Goal: Transaction & Acquisition: Obtain resource

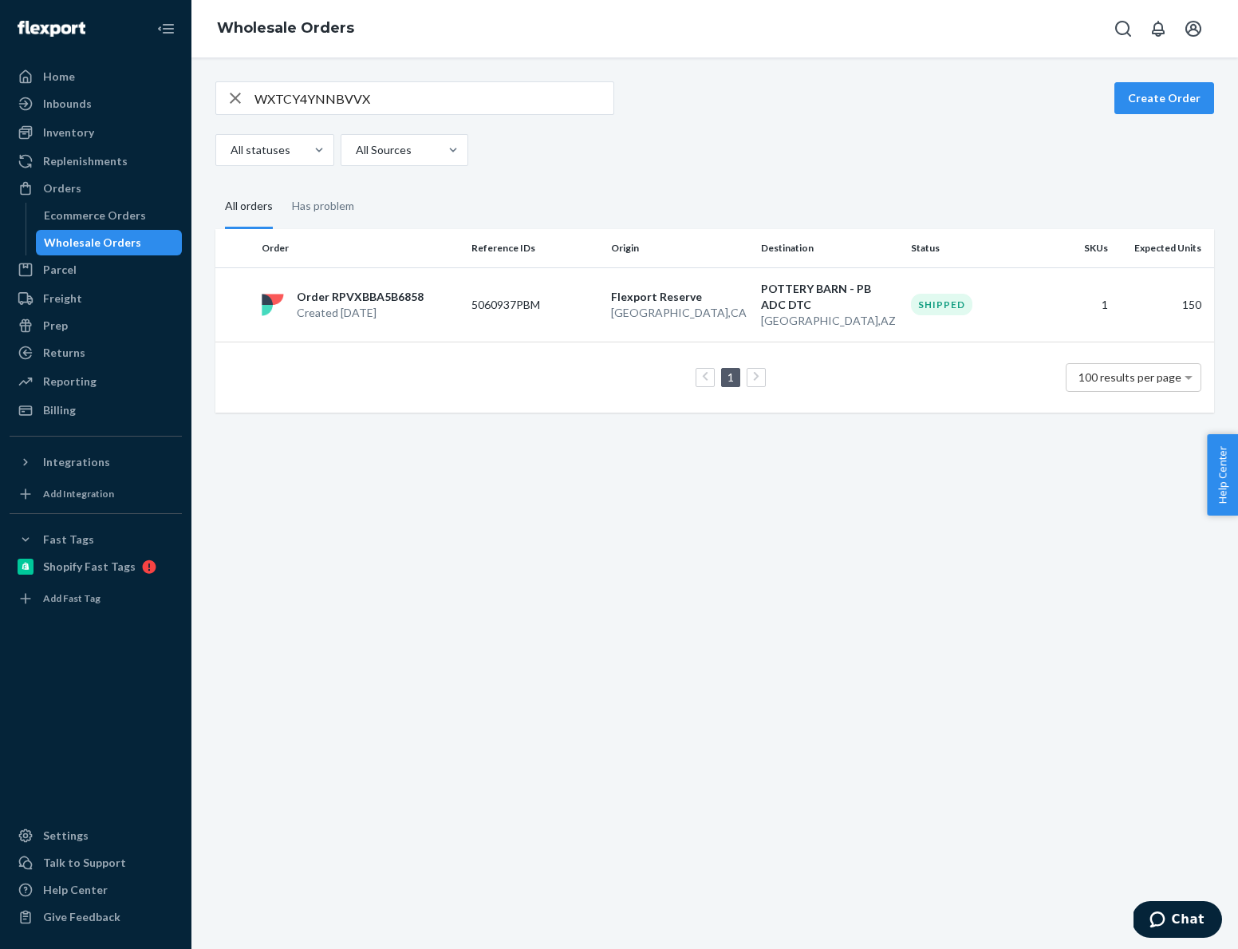
click at [657, 188] on fieldset "All orders Has problem" at bounding box center [714, 207] width 999 height 44
drag, startPoint x: 953, startPoint y: 109, endPoint x: 940, endPoint y: 113, distance: 13.2
click at [955, 109] on div "WXTCY4YNNBVVX Create Order" at bounding box center [714, 98] width 999 height 34
click at [371, 100] on input "WXTCY4YNNBVVX" at bounding box center [434, 98] width 359 height 32
drag, startPoint x: 381, startPoint y: 97, endPoint x: 4, endPoint y: 90, distance: 377.5
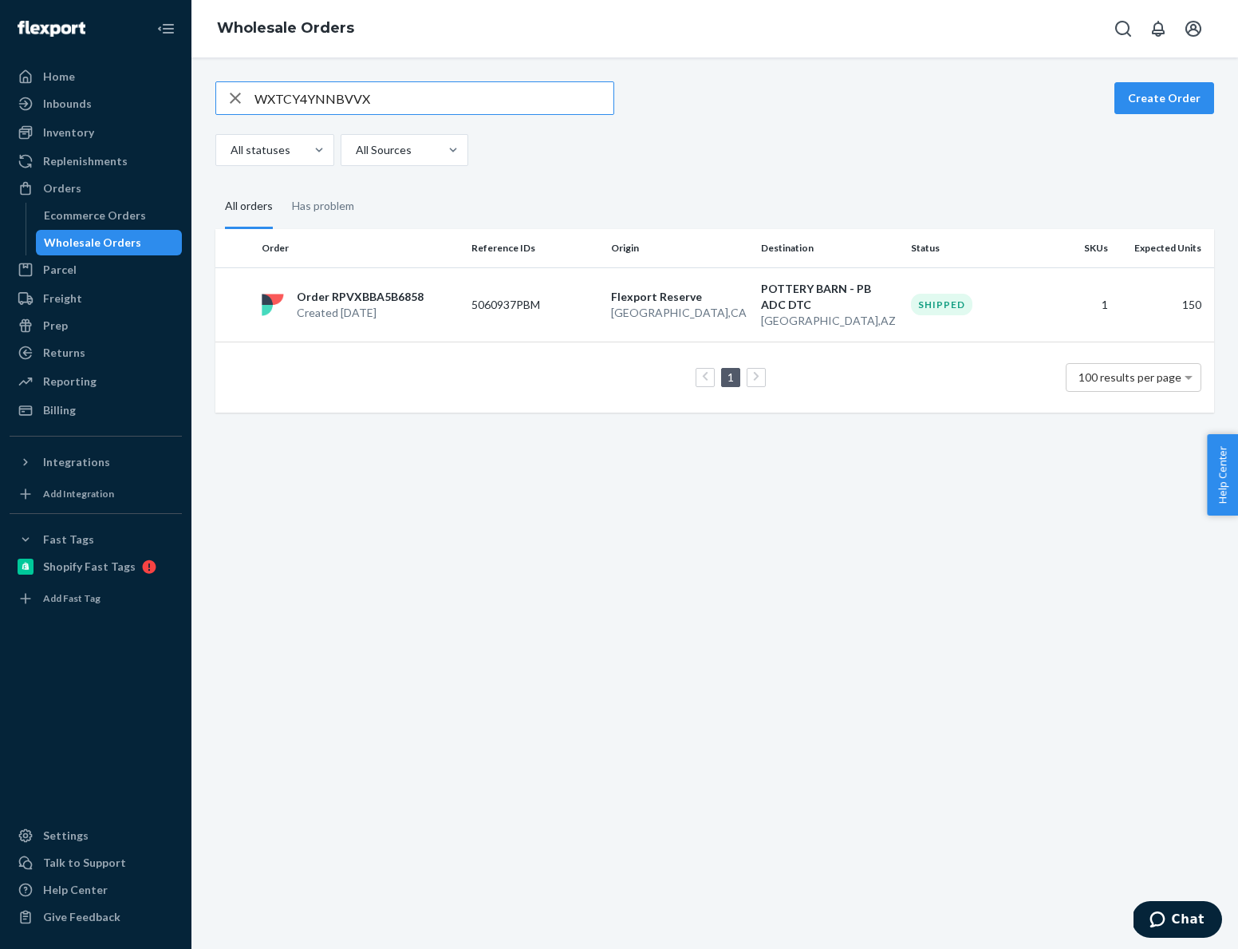
click at [4, 90] on div "Home Inbounds Shipping Plans Problems Inventory Products Replenishments Orders …" at bounding box center [619, 474] width 1238 height 949
paste input "4M6BX9PCSGMO"
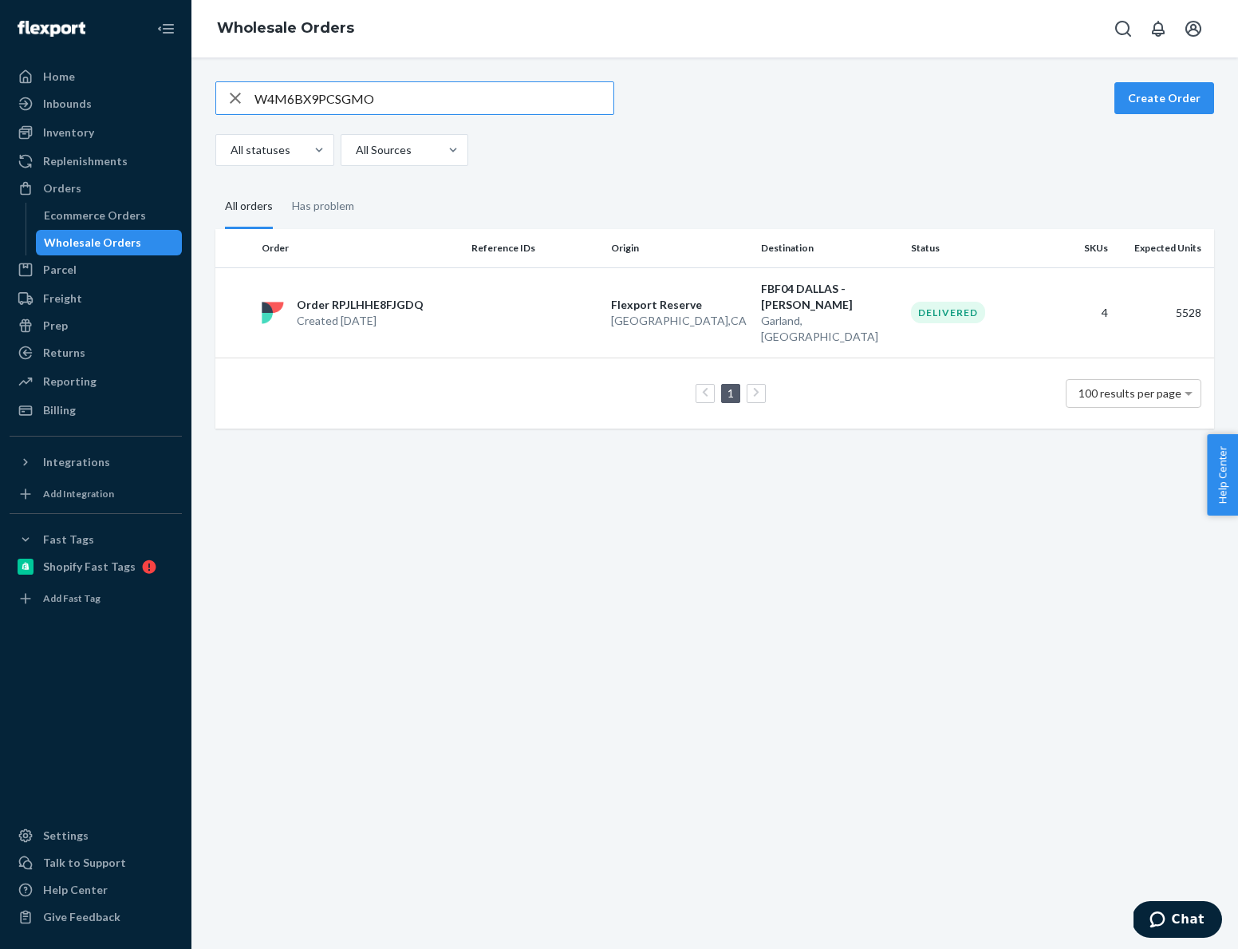
drag, startPoint x: 378, startPoint y: 99, endPoint x: 262, endPoint y: 115, distance: 117.6
click at [89, 81] on div "Home Inbounds Shipping Plans Problems Inventory Products Replenishments Orders …" at bounding box center [619, 474] width 1238 height 949
paste input "XEE58NEELTFT"
type input "WXEE58NEELTFT"
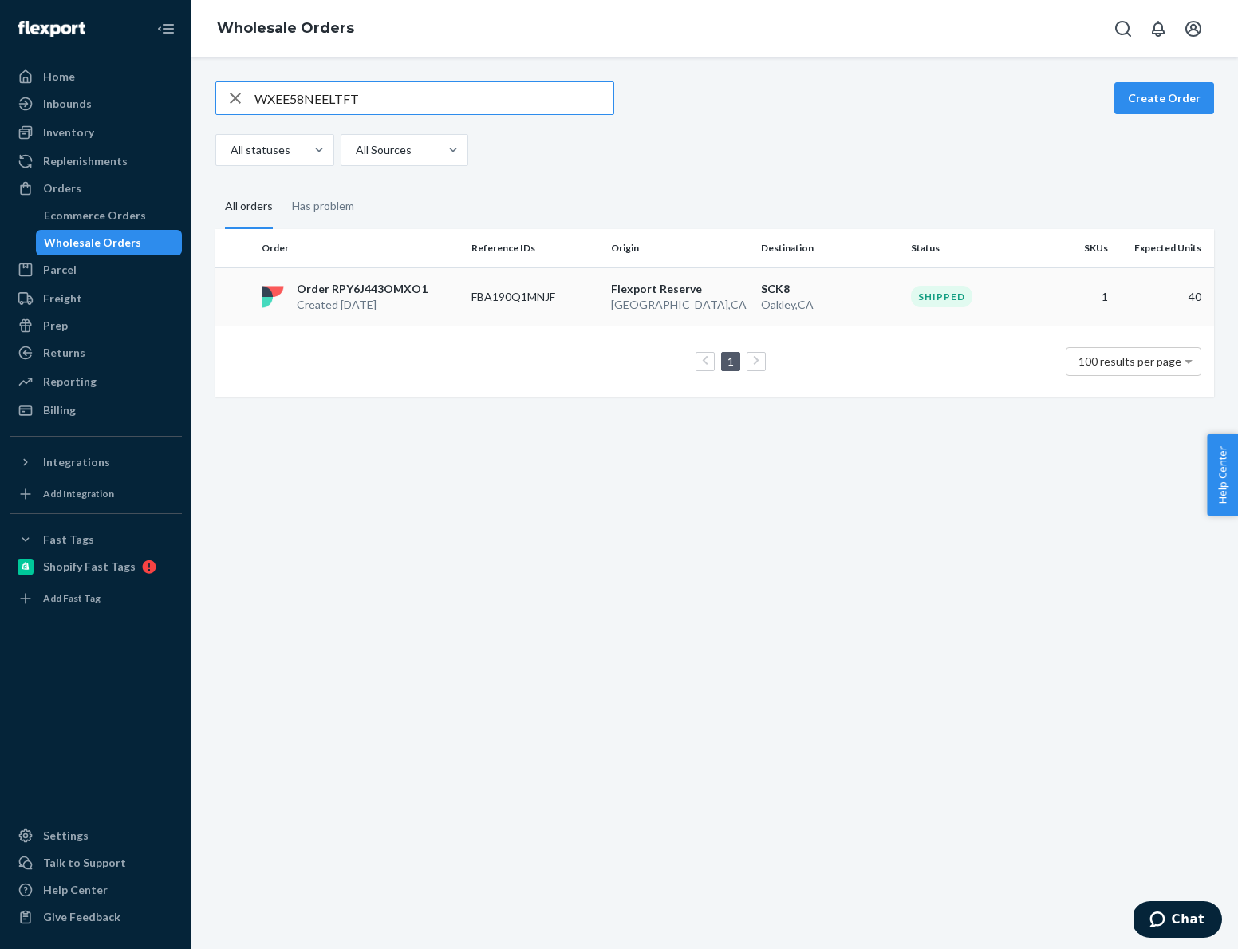
click at [799, 297] on p "Oakley , [GEOGRAPHIC_DATA]" at bounding box center [829, 305] width 137 height 16
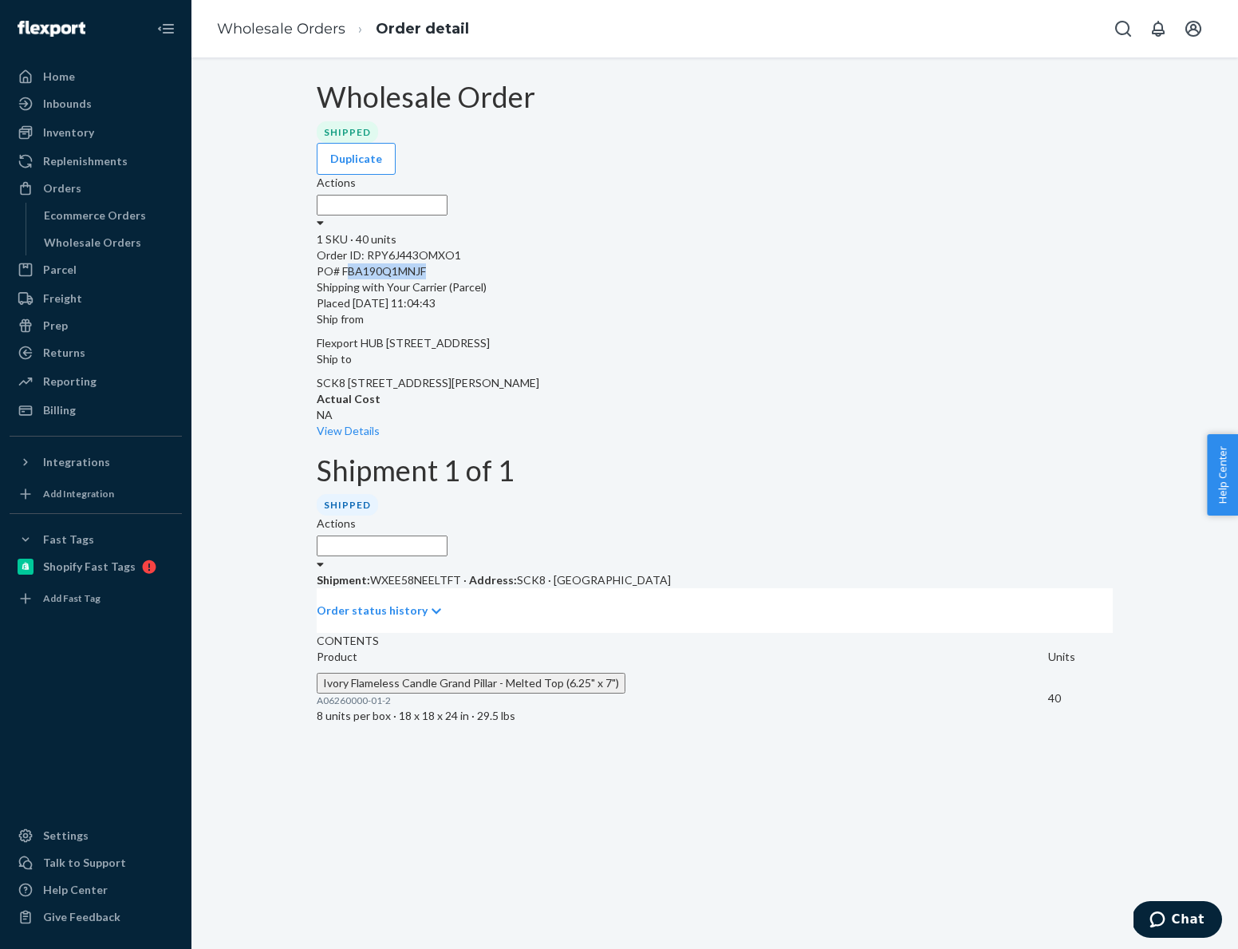
drag, startPoint x: 377, startPoint y: 269, endPoint x: 493, endPoint y: 272, distance: 116.5
click at [493, 272] on div "PO# FBA190Q1MNJF" at bounding box center [715, 271] width 796 height 16
drag, startPoint x: 373, startPoint y: 269, endPoint x: 492, endPoint y: 269, distance: 118.9
click at [492, 269] on div "PO# FBA190Q1MNJF" at bounding box center [715, 271] width 796 height 16
click at [78, 378] on div "Reporting" at bounding box center [69, 381] width 53 height 16
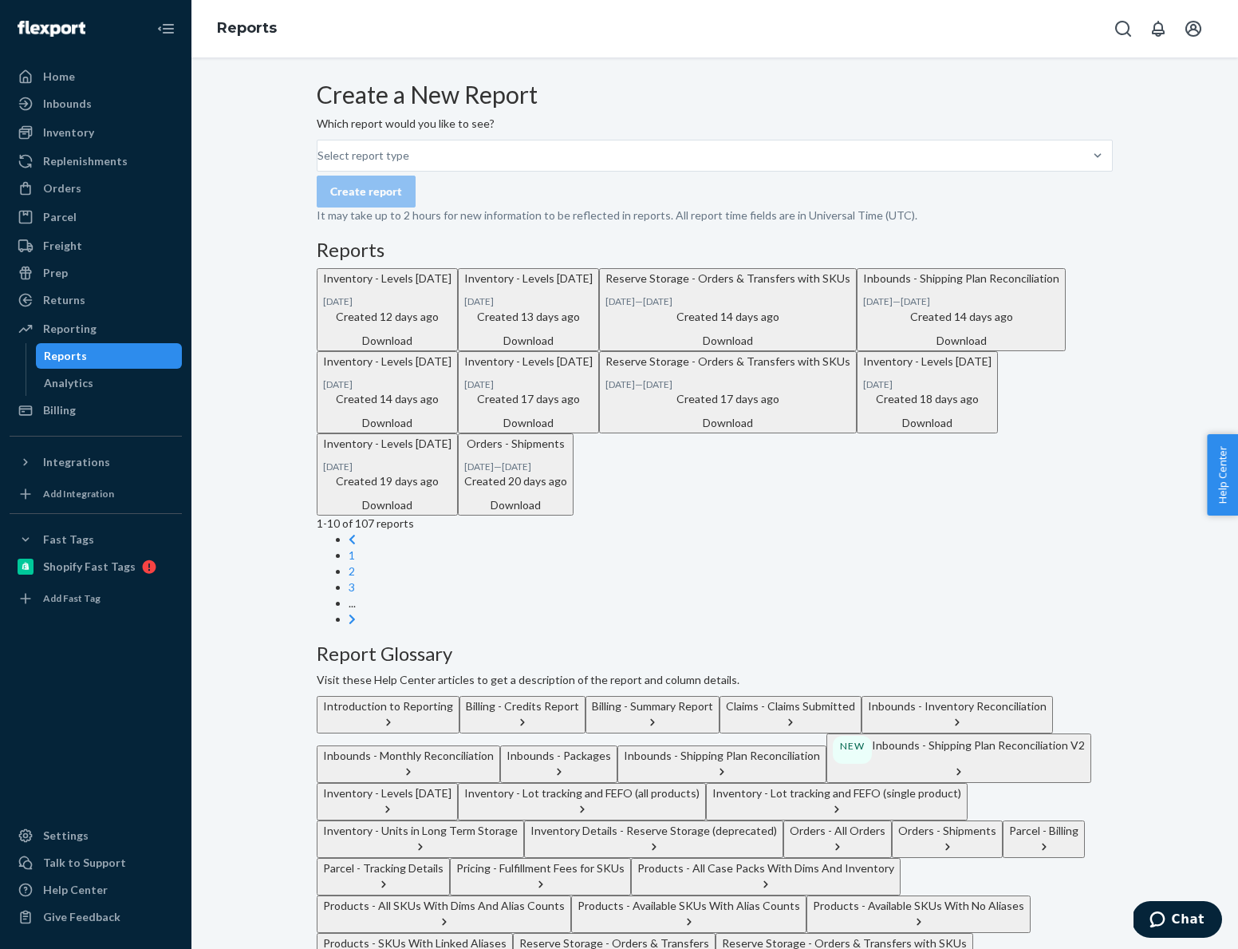
click at [452, 349] on div "Download" at bounding box center [387, 341] width 128 height 16
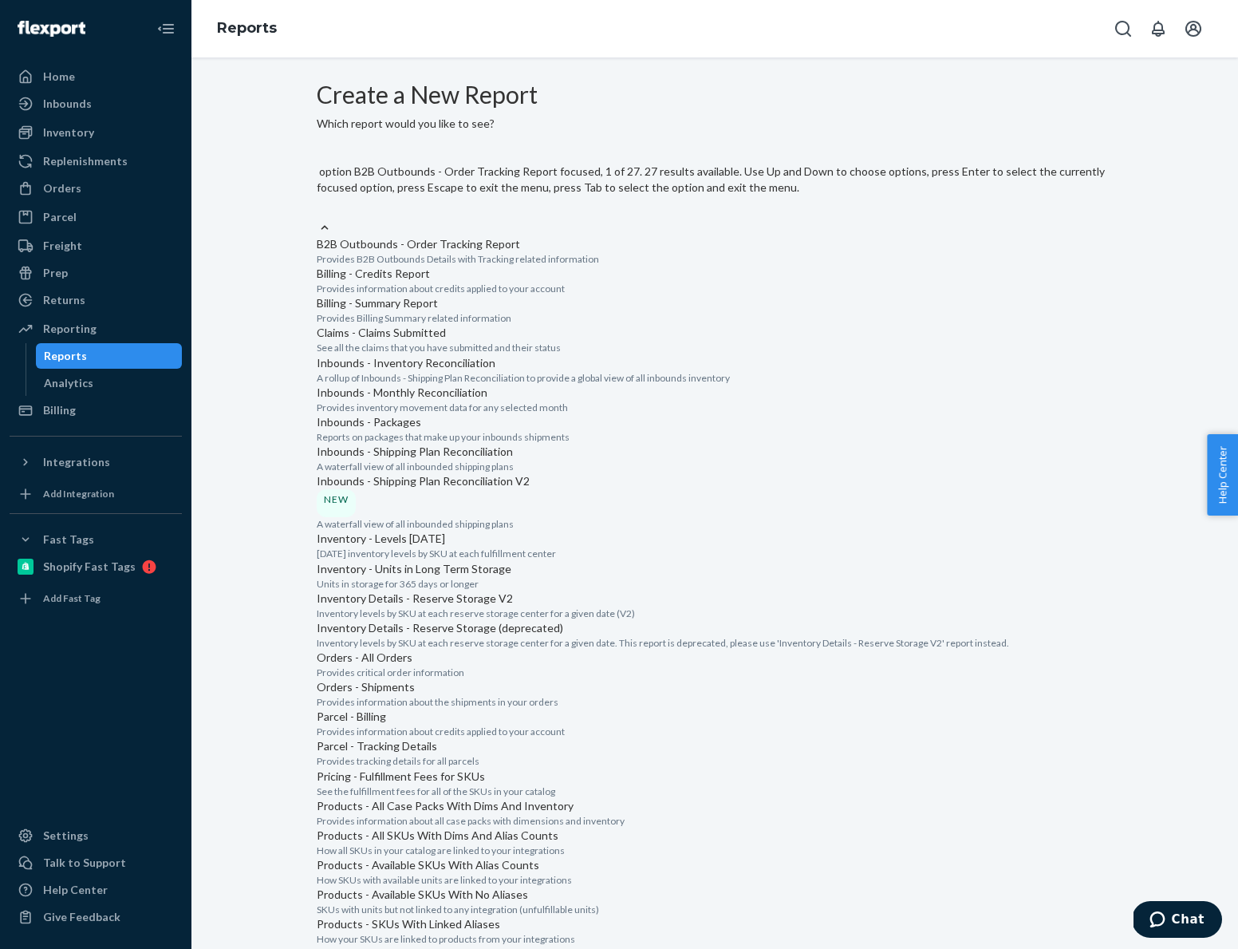
click at [458, 203] on div "Select report type" at bounding box center [715, 211] width 796 height 16
click at [318, 203] on input "option B2B Outbounds - Order Tracking Report focused, 1 of 27. 27 results avail…" at bounding box center [318, 211] width 2 height 16
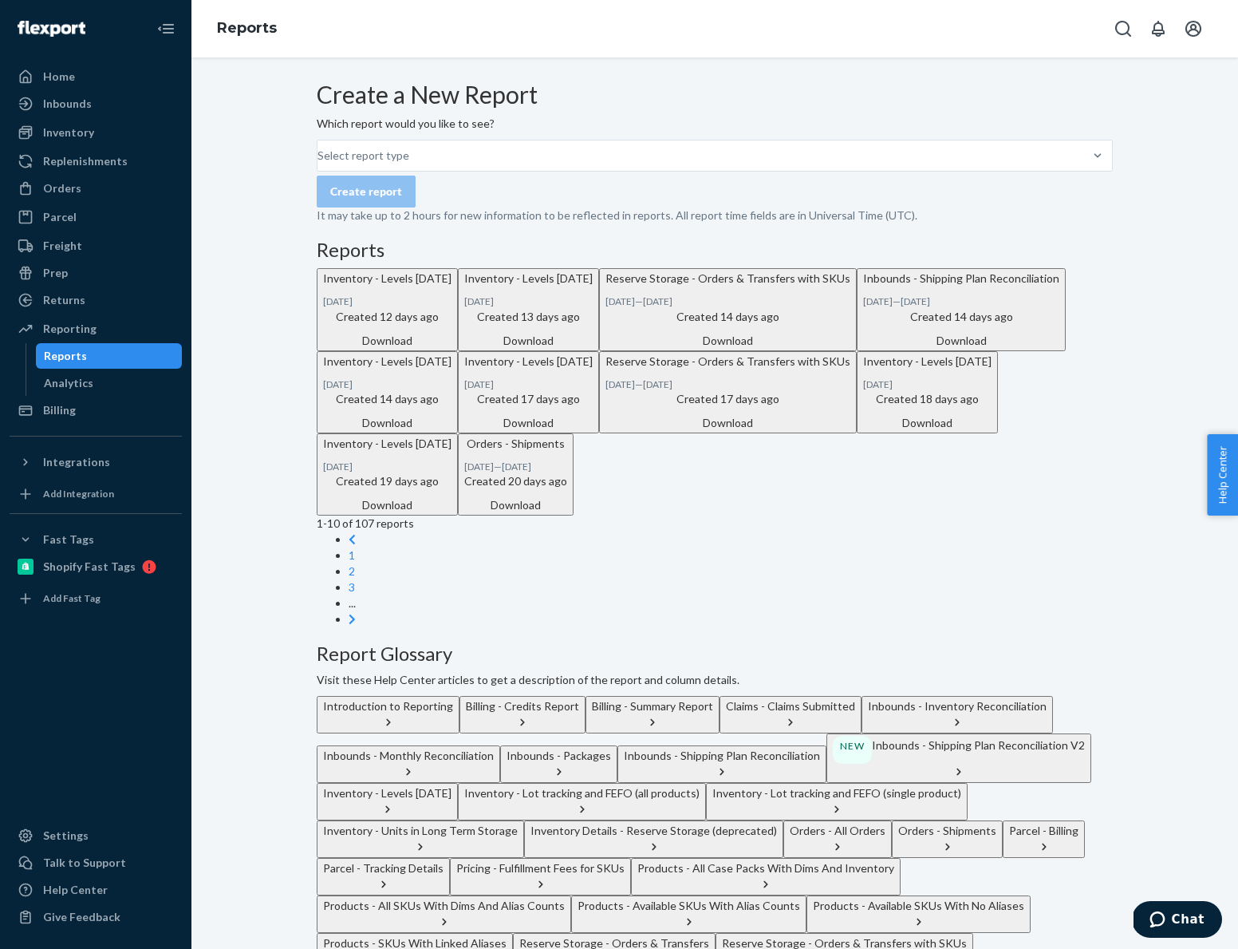
scroll to position [5, 0]
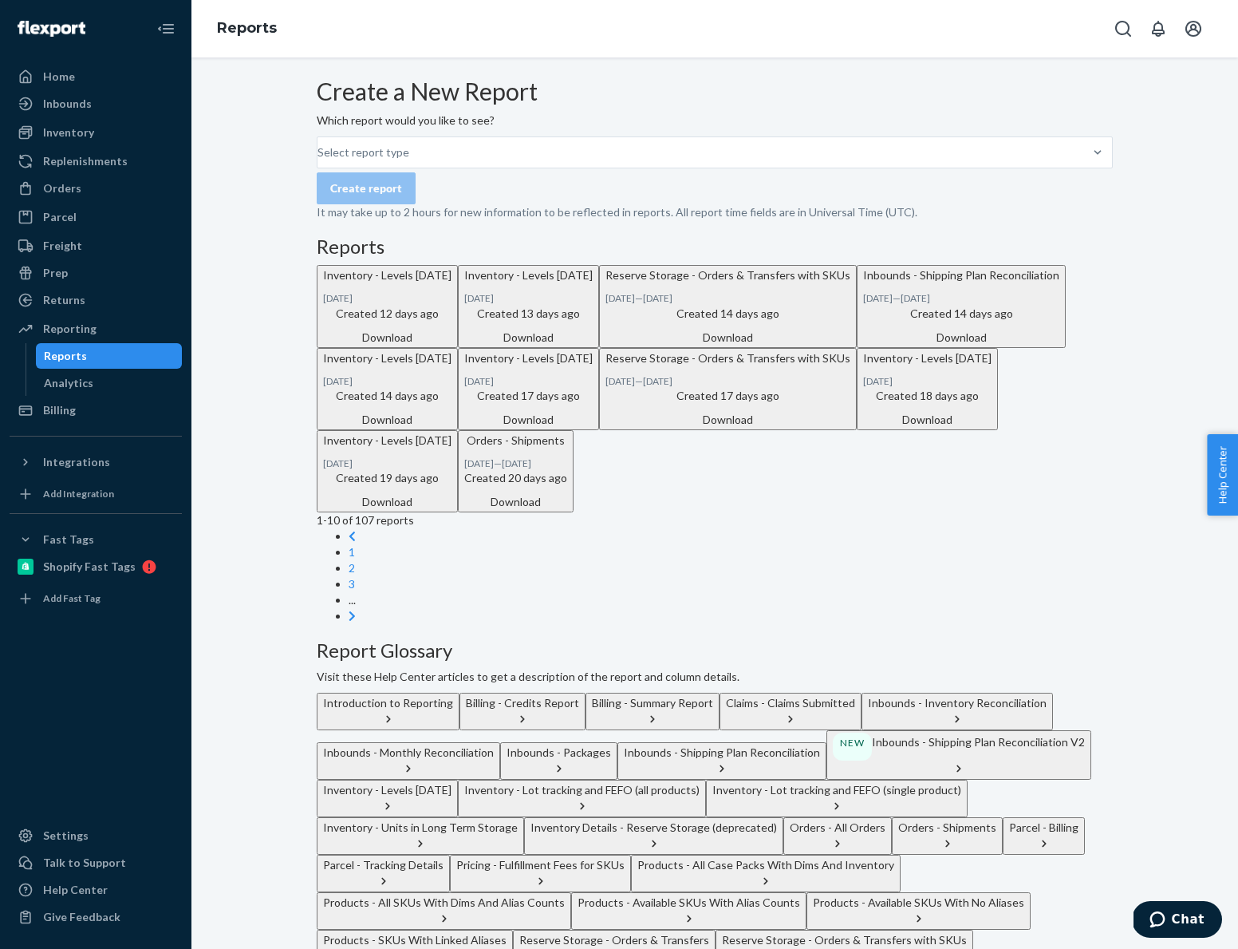
drag, startPoint x: 244, startPoint y: 496, endPoint x: 319, endPoint y: 490, distance: 75.3
click at [244, 496] on div "Create a New Report Which report would you like to see? Select report type Crea…" at bounding box center [714, 541] width 1023 height 926
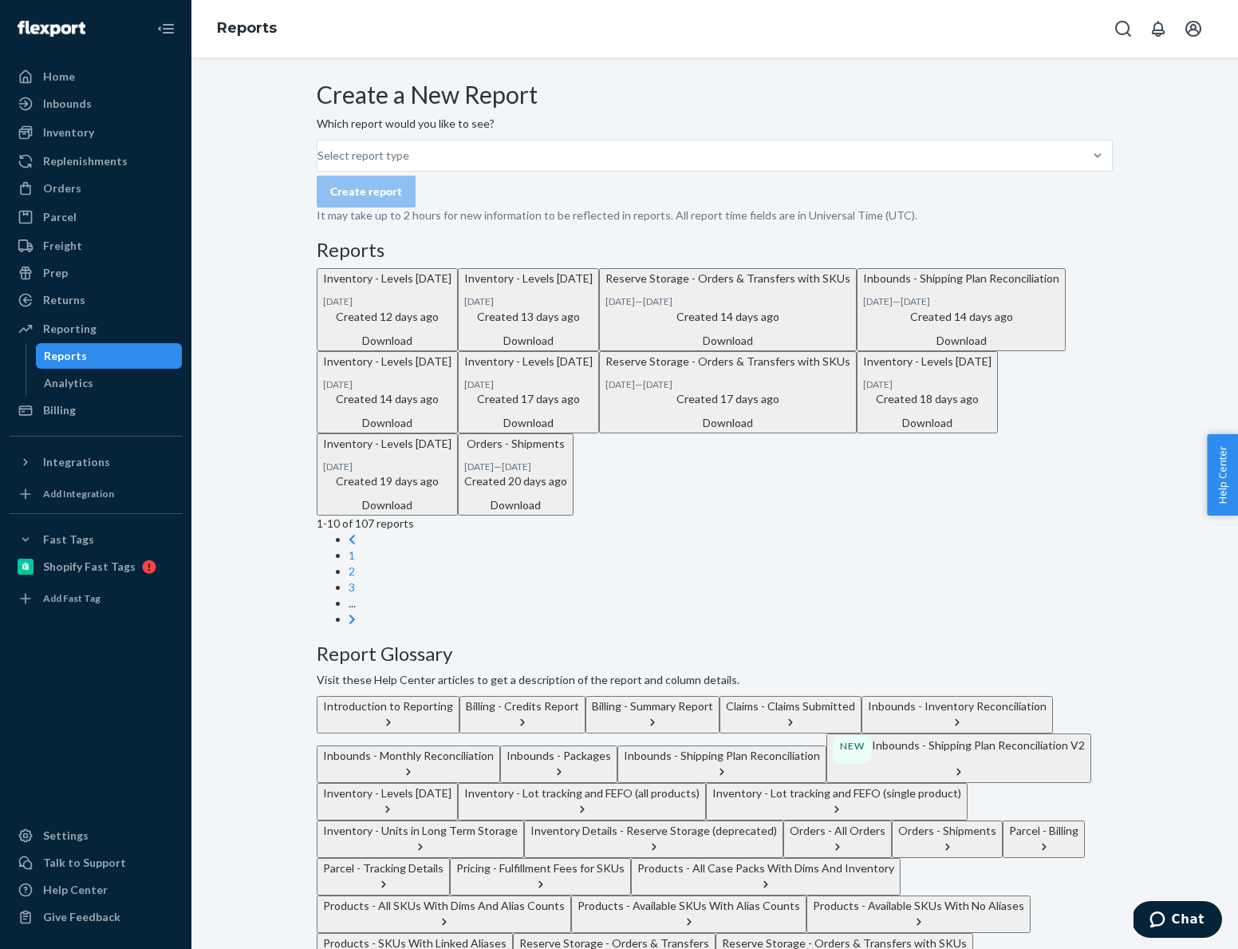
scroll to position [0, 0]
click at [506, 172] on div "Select report type" at bounding box center [715, 156] width 796 height 32
click at [319, 164] on input "Select report type" at bounding box center [319, 156] width 2 height 16
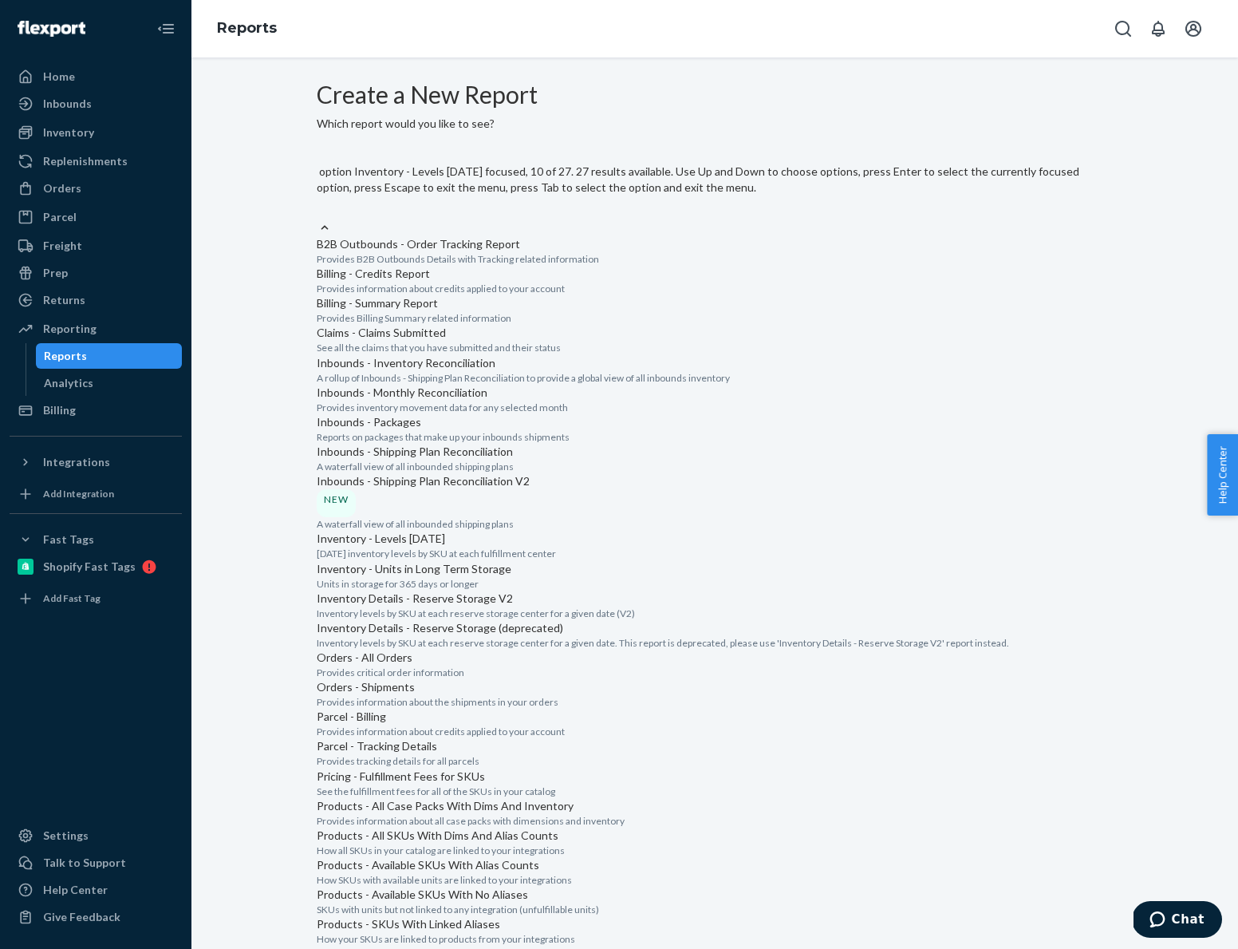
scroll to position [598, 0]
click at [450, 561] on div "Inventory - Units in Long Term Storage Units in storage for 365 days or longer" at bounding box center [715, 576] width 796 height 30
click at [318, 219] on input "option Inventory - Units in Long Term Storage focused, 11 of 27. 27 results ava…" at bounding box center [318, 211] width 2 height 16
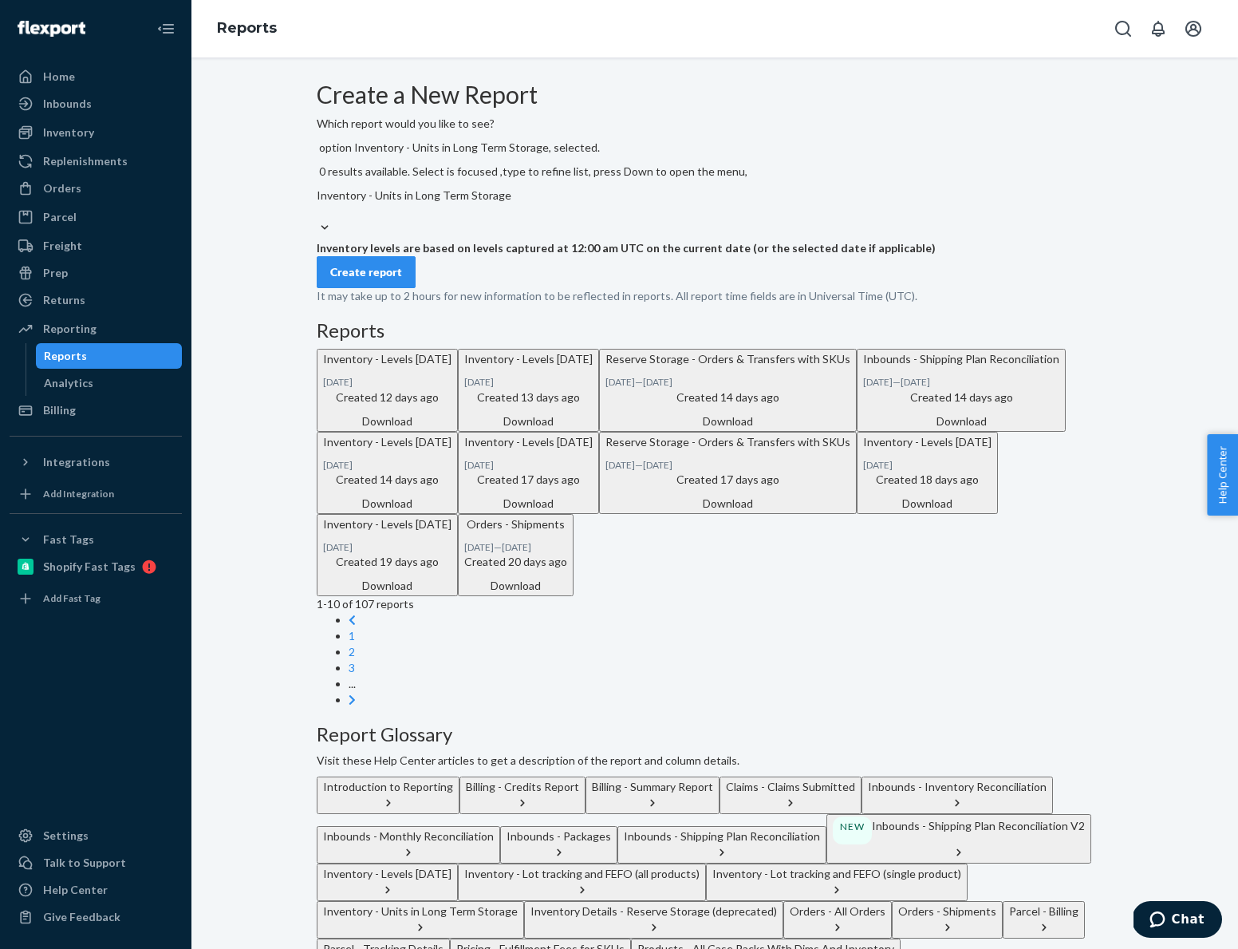
click at [549, 193] on div "Inventory - Units in Long Term Storage" at bounding box center [715, 204] width 796 height 32
click at [318, 203] on input "option Inventory - Units in Long Term Storage, selected. 0 results available. S…" at bounding box center [318, 211] width 2 height 16
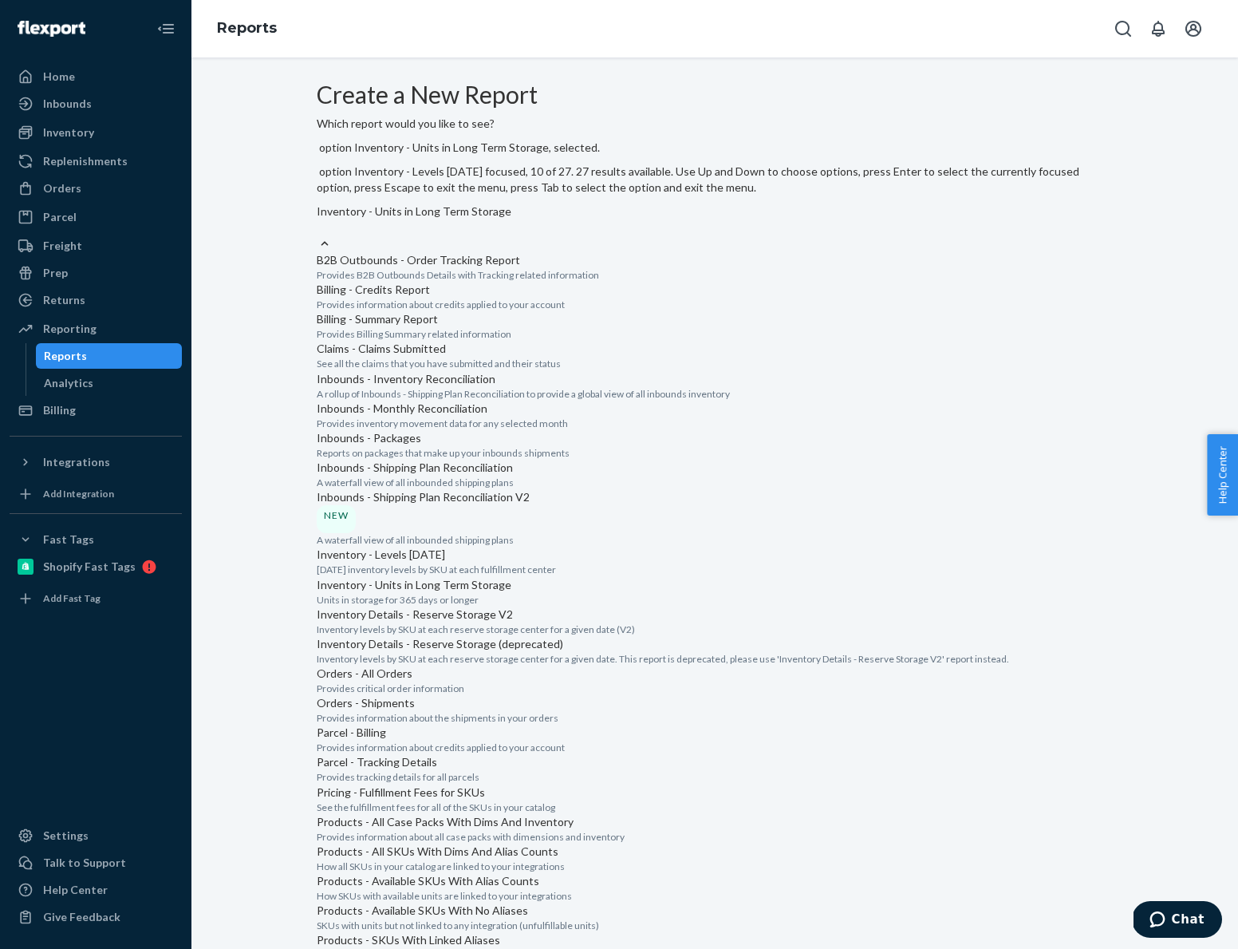
scroll to position [608, 0]
click at [479, 606] on p "Inventory Details - Reserve Storage V2" at bounding box center [715, 614] width 796 height 16
click at [318, 235] on input "option Inventory - Units in Long Term Storage, selected. option Inventory Detai…" at bounding box center [318, 227] width 2 height 16
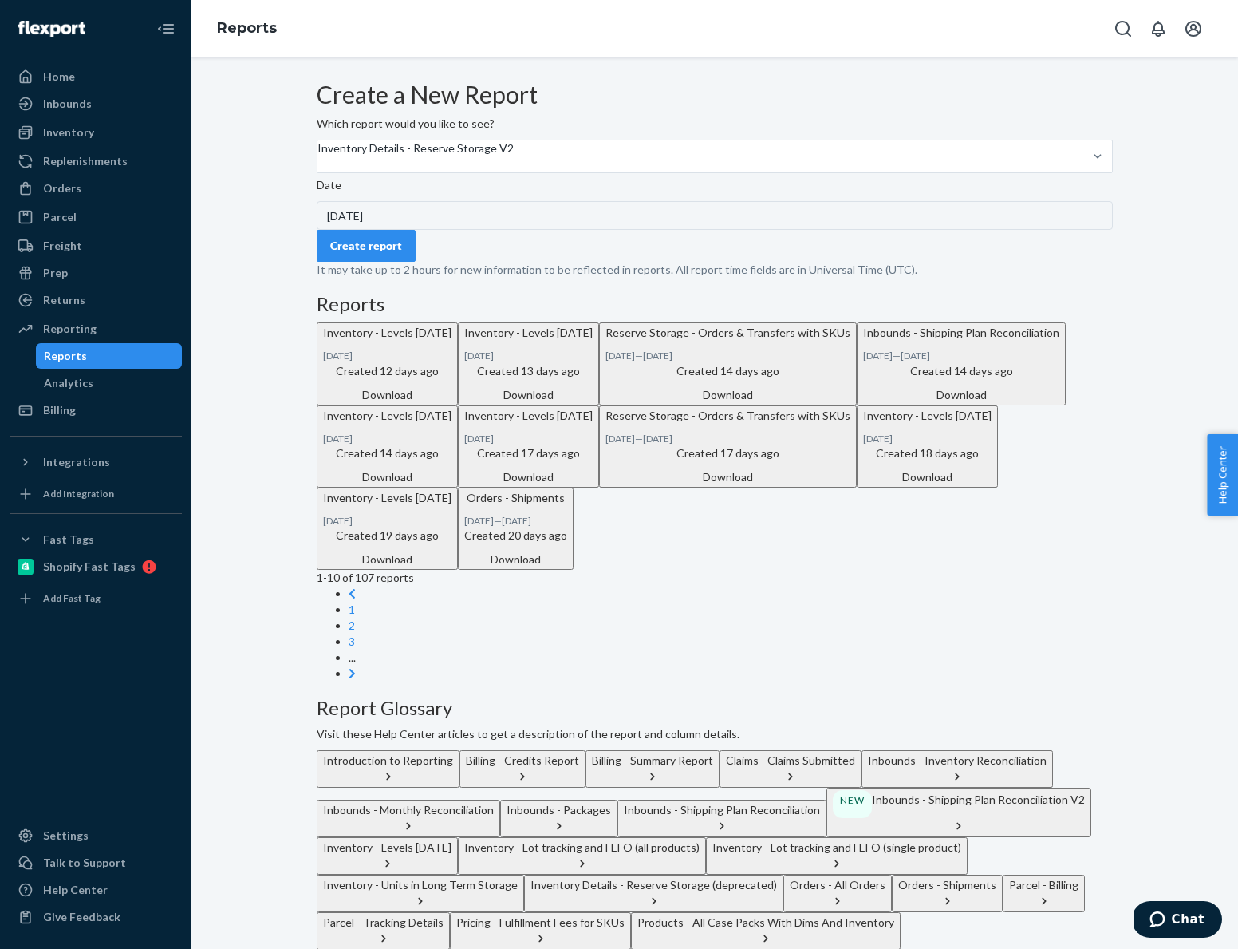
click at [418, 230] on div "[DATE]" at bounding box center [715, 215] width 796 height 29
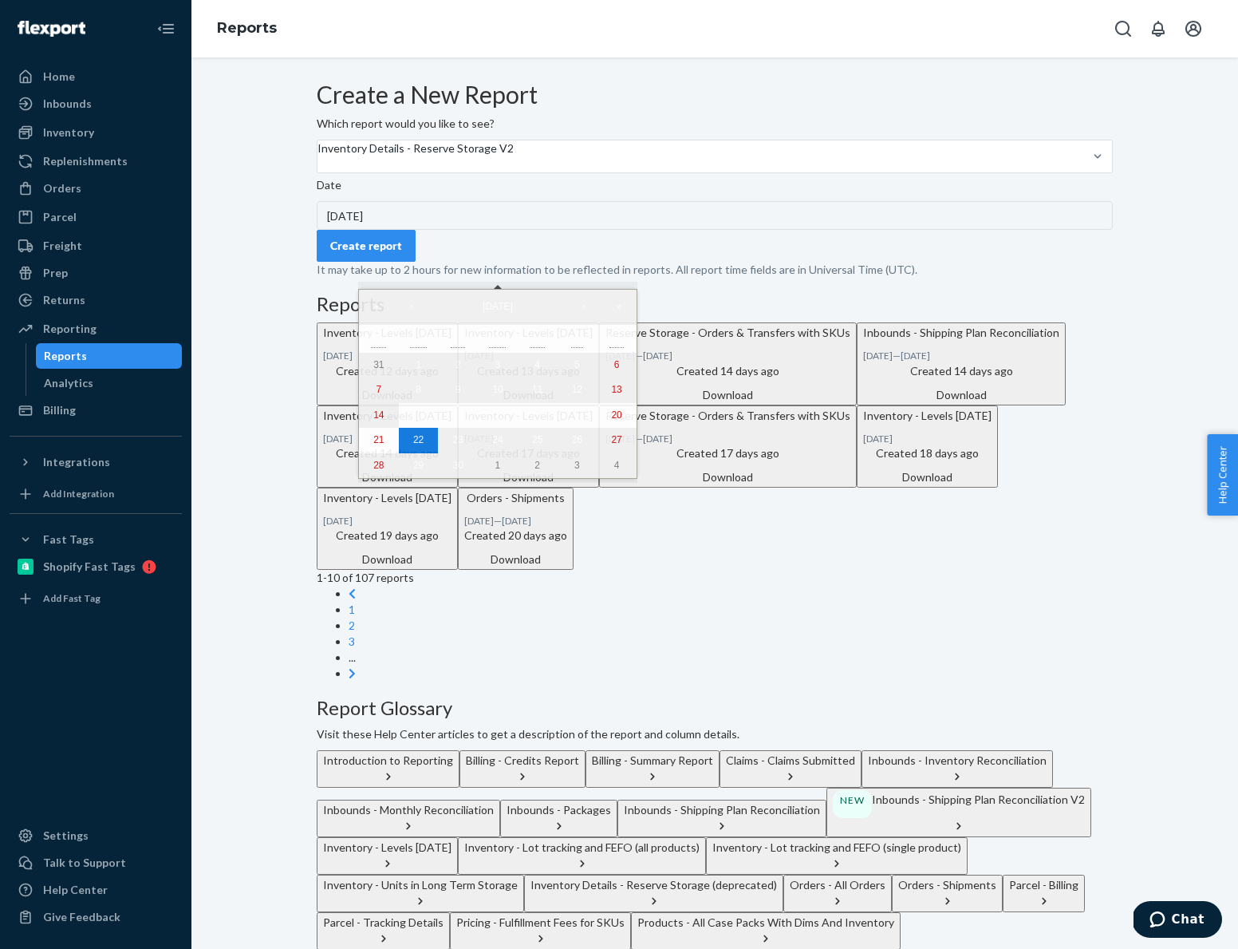
click at [648, 262] on div "Create report" at bounding box center [715, 246] width 796 height 32
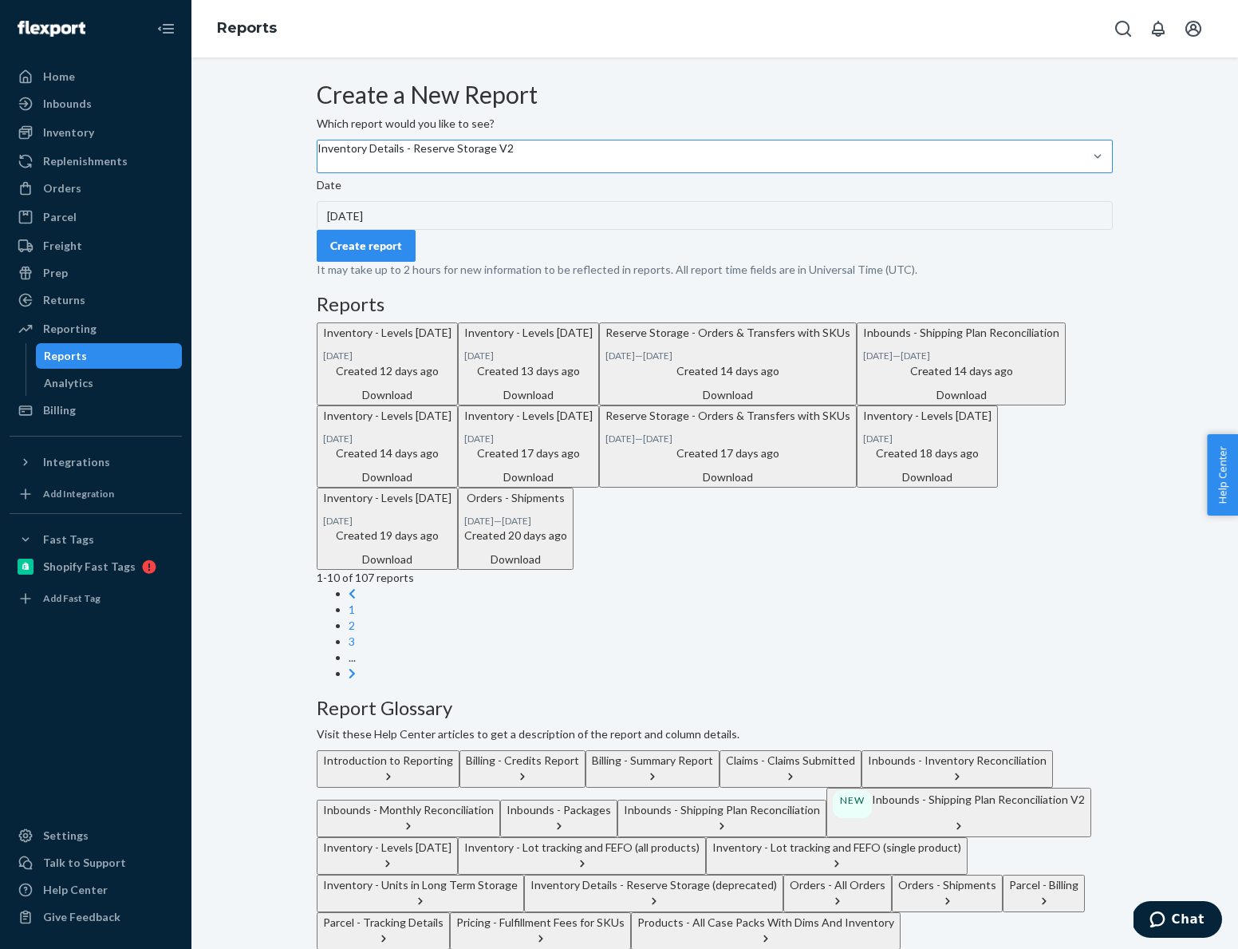
click at [442, 156] on div "Inventory Details - Reserve Storage V2" at bounding box center [416, 148] width 196 height 16
click at [319, 172] on input "Inventory Details - Reserve Storage V2" at bounding box center [319, 164] width 2 height 16
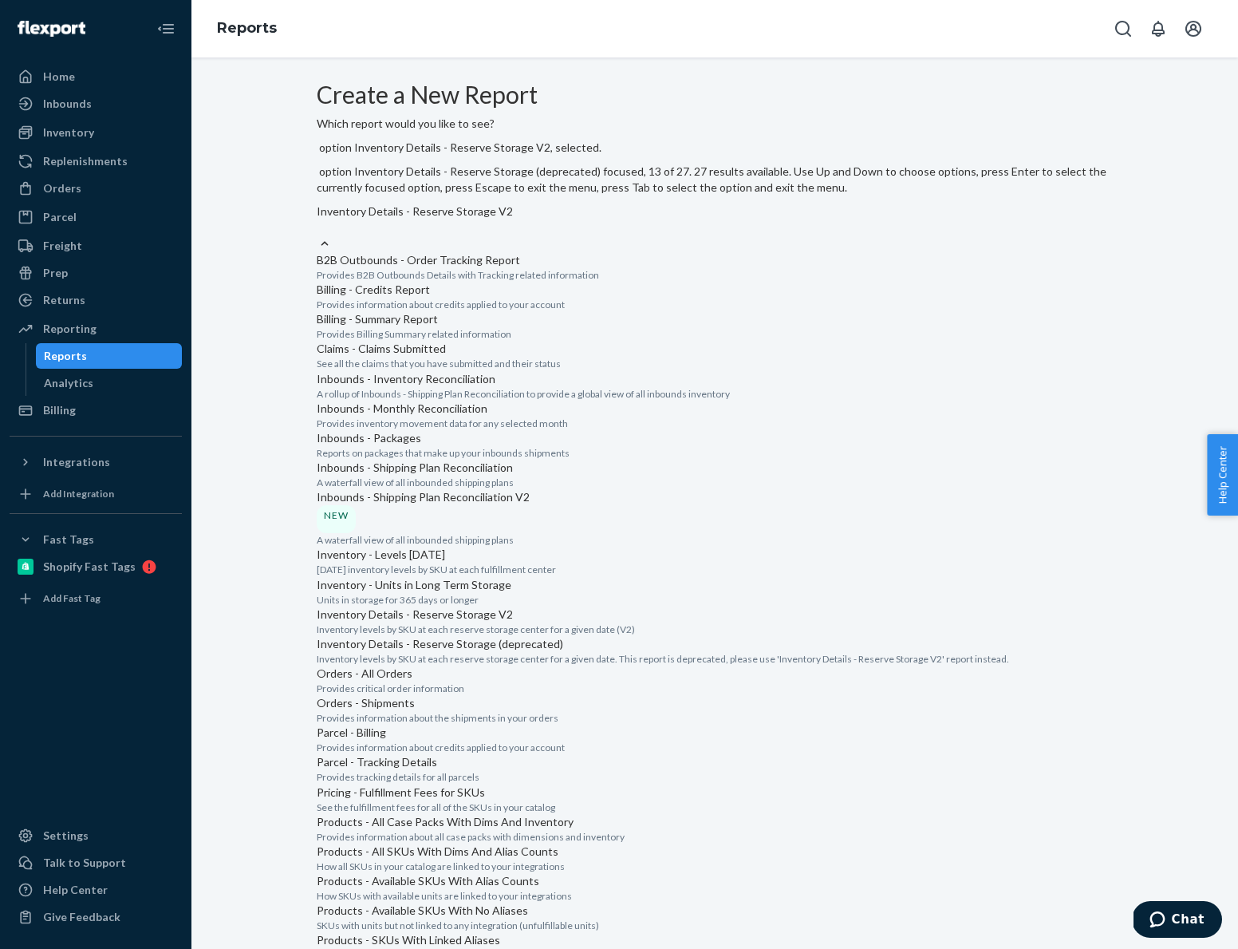
scroll to position [738, 0]
click at [485, 652] on p "Inventory levels by SKU at each reserve storage center for a given date. This r…" at bounding box center [715, 659] width 796 height 14
click at [318, 235] on input "option Inventory Details - Reserve Storage V2, selected. option Inventory Detai…" at bounding box center [318, 227] width 2 height 16
click at [504, 203] on div "Inventory Details - Reserve Storage (deprecated)" at bounding box center [715, 211] width 796 height 16
click at [318, 219] on input "option Inventory Details - Reserve Storage (deprecated), selected. option Inven…" at bounding box center [318, 227] width 2 height 16
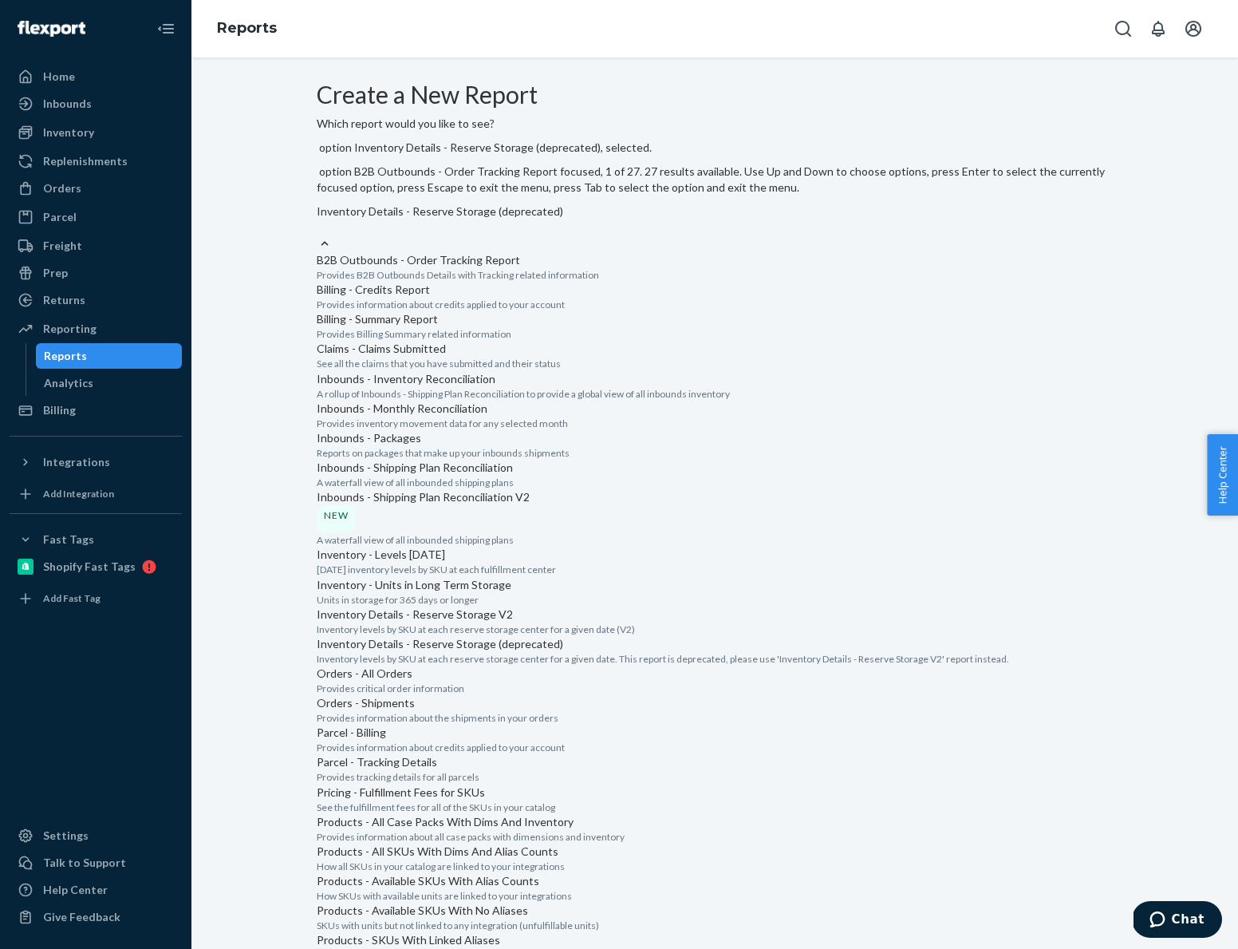
scroll to position [0, 0]
drag, startPoint x: 650, startPoint y: 219, endPoint x: 750, endPoint y: 243, distance: 103.3
click at [651, 219] on form "Create a New Report Which report would you like to see? option Inventory Detail…" at bounding box center [715, 633] width 796 height 1104
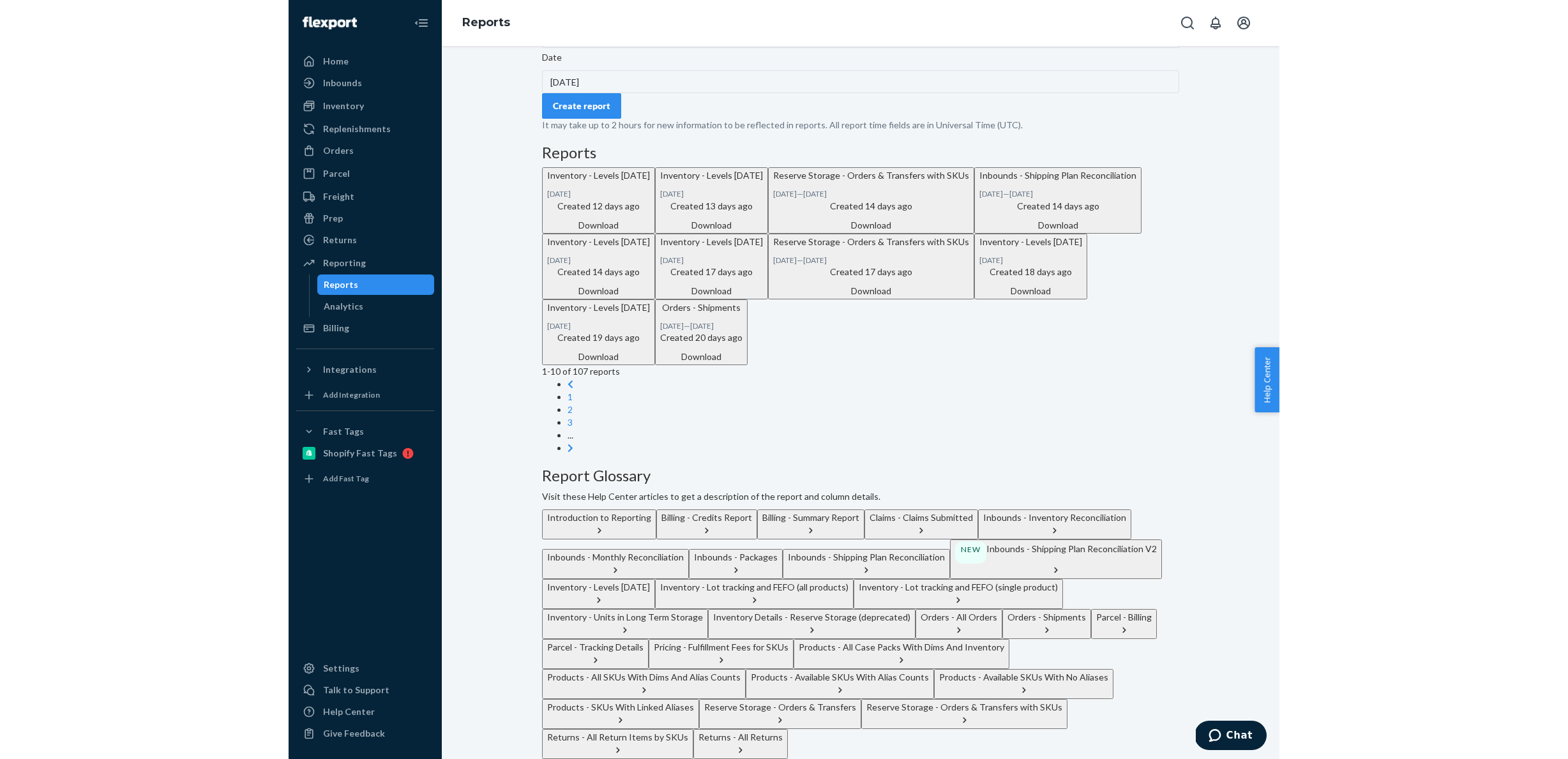
scroll to position [272, 0]
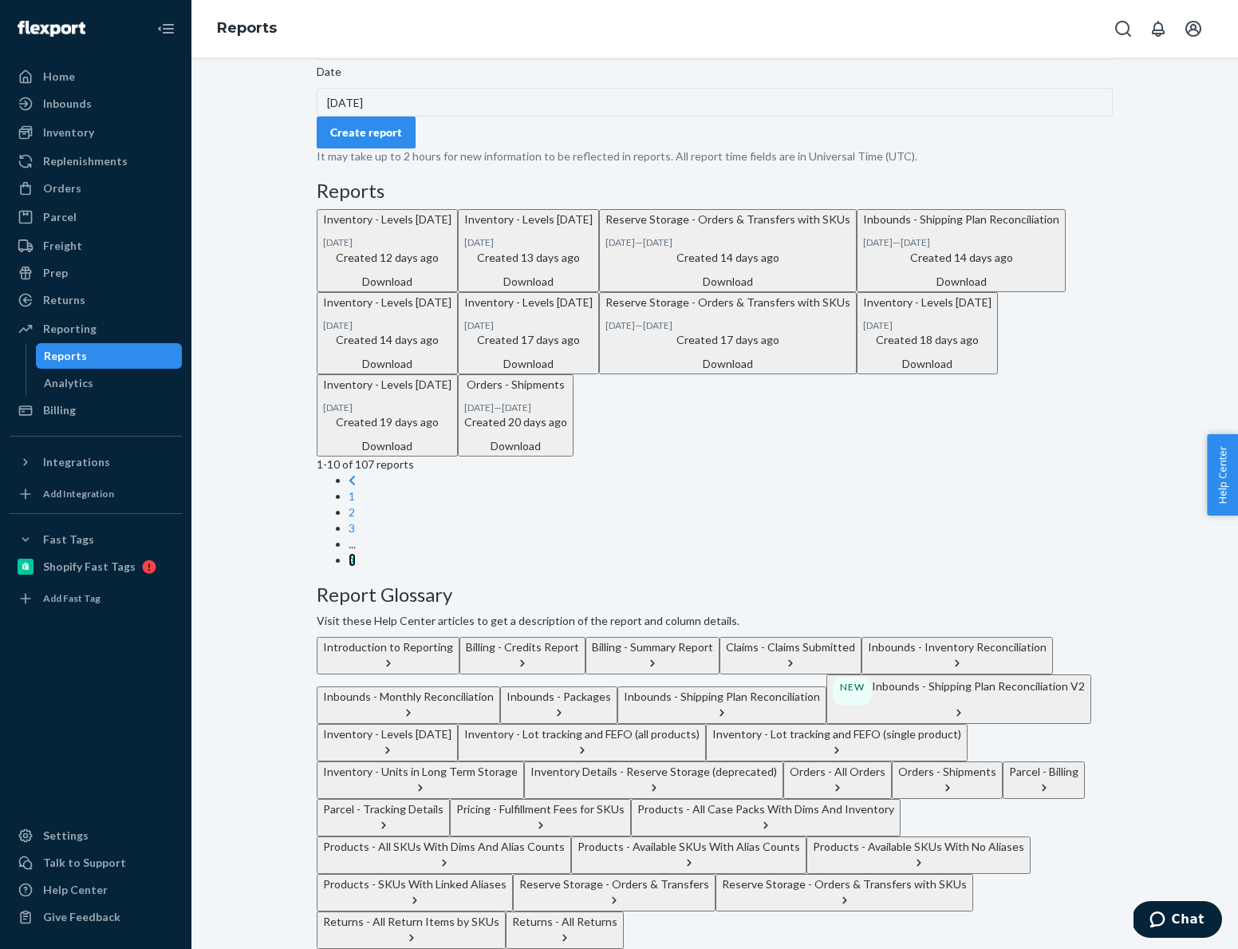
click at [355, 565] on icon at bounding box center [352, 560] width 6 height 10
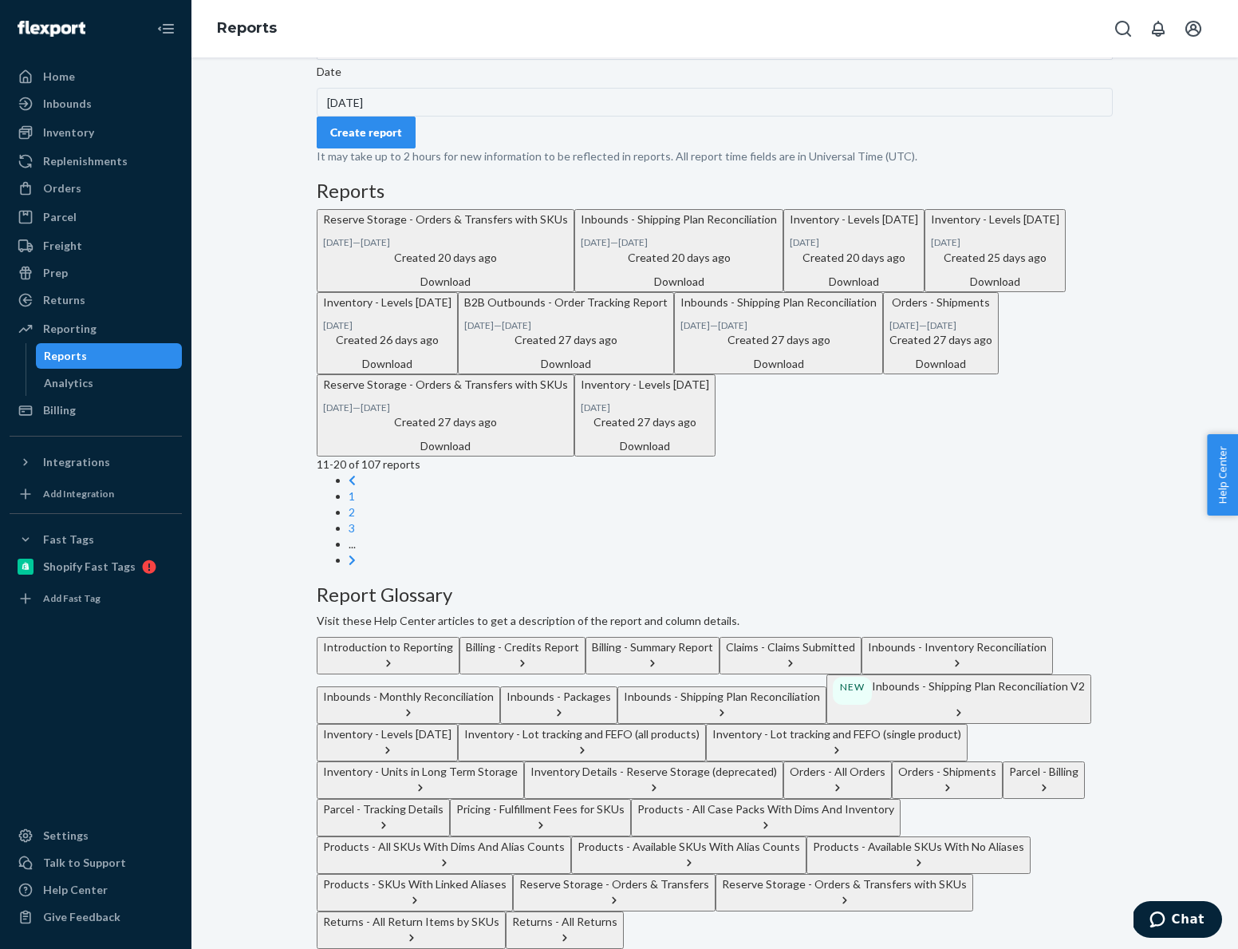
click at [790, 274] on div "Download" at bounding box center [854, 282] width 128 height 16
